Goal: Task Accomplishment & Management: Use online tool/utility

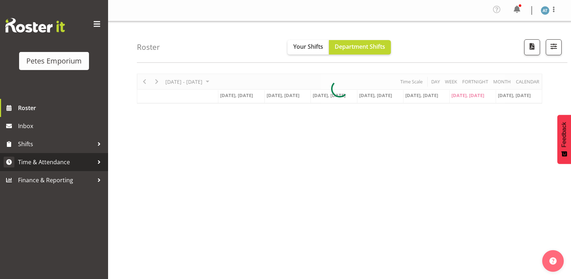
click at [70, 158] on span "Time & Attendance" at bounding box center [56, 161] width 76 height 11
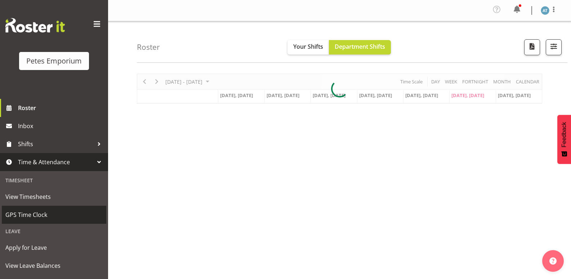
click at [63, 210] on span "GPS Time Clock" at bounding box center [53, 214] width 97 height 11
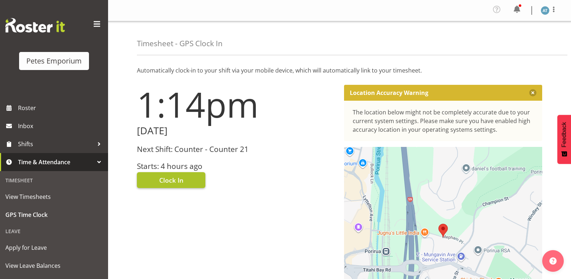
click at [186, 182] on button "Clock In" at bounding box center [171, 180] width 68 height 16
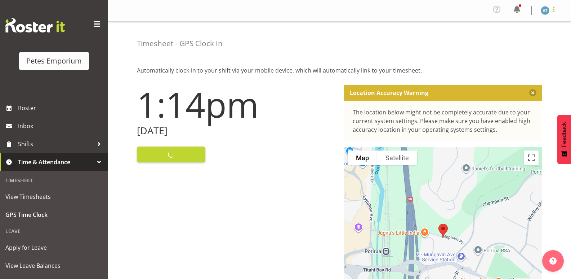
click at [557, 10] on span at bounding box center [554, 9] width 9 height 9
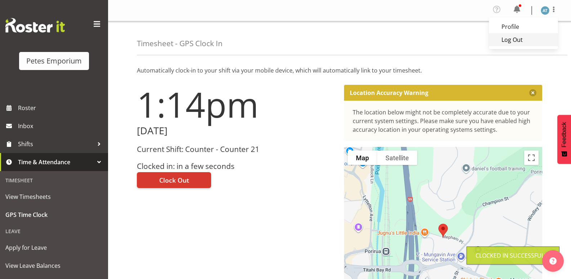
click at [529, 44] on link "Log Out" at bounding box center [523, 39] width 69 height 13
